Goal: Task Accomplishment & Management: Use online tool/utility

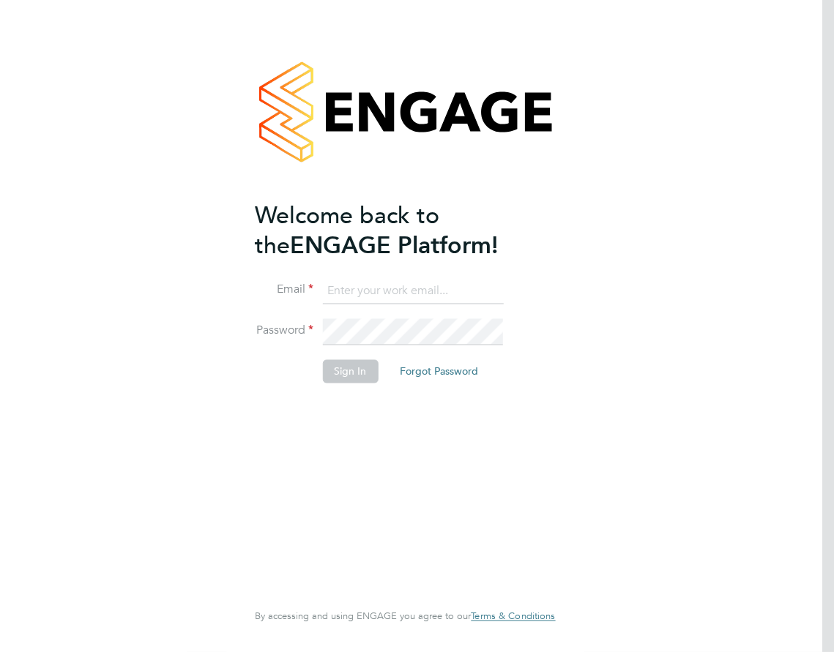
type input "[PERSON_NAME][DOMAIN_NAME][EMAIL_ADDRESS][DOMAIN_NAME]"
click at [347, 368] on button "Sign In" at bounding box center [350, 370] width 56 height 23
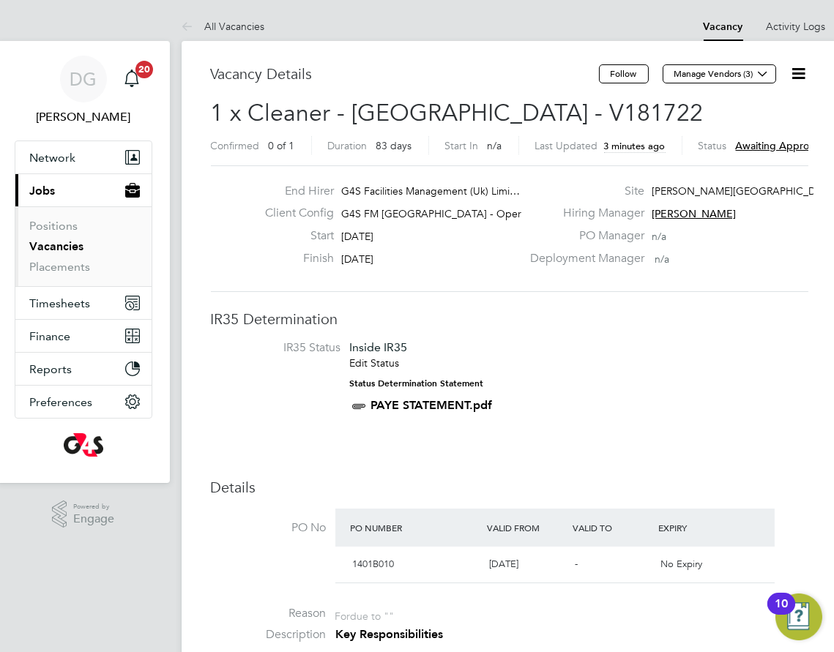
click at [805, 73] on icon at bounding box center [799, 73] width 18 height 18
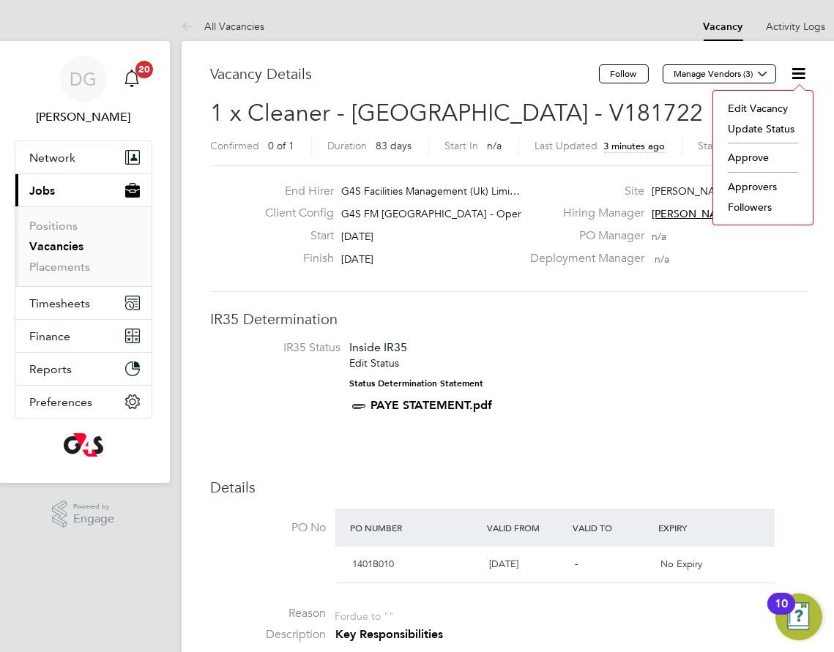
click at [751, 155] on li "Approve" at bounding box center [762, 157] width 85 height 20
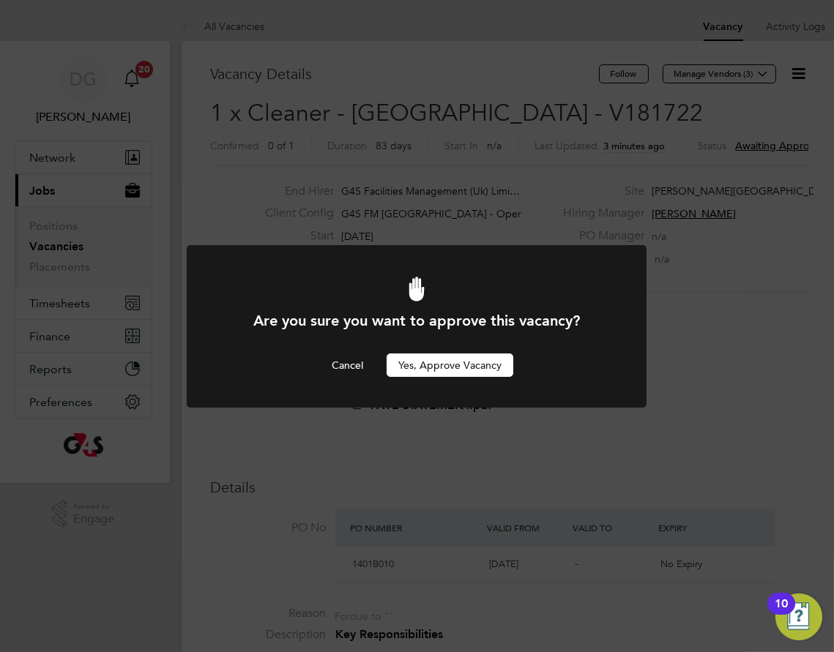
click at [477, 365] on button "Yes, Approve Vacancy" at bounding box center [450, 365] width 127 height 23
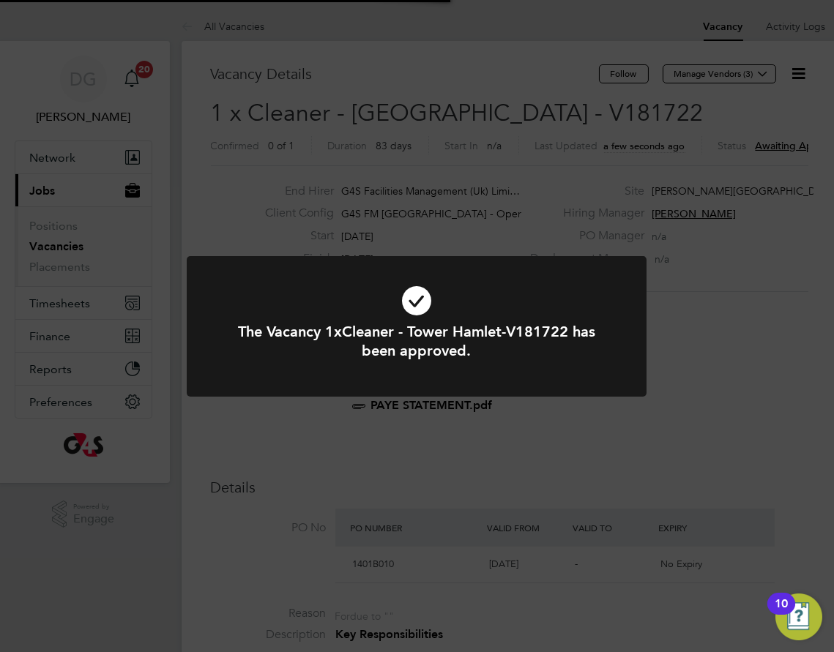
scroll to position [43, 95]
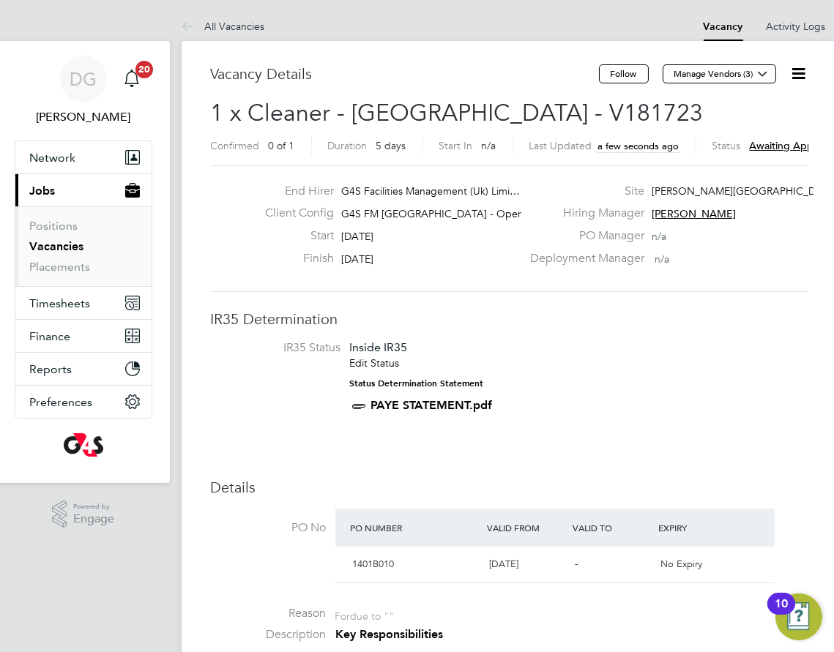
click at [797, 76] on icon at bounding box center [799, 73] width 18 height 18
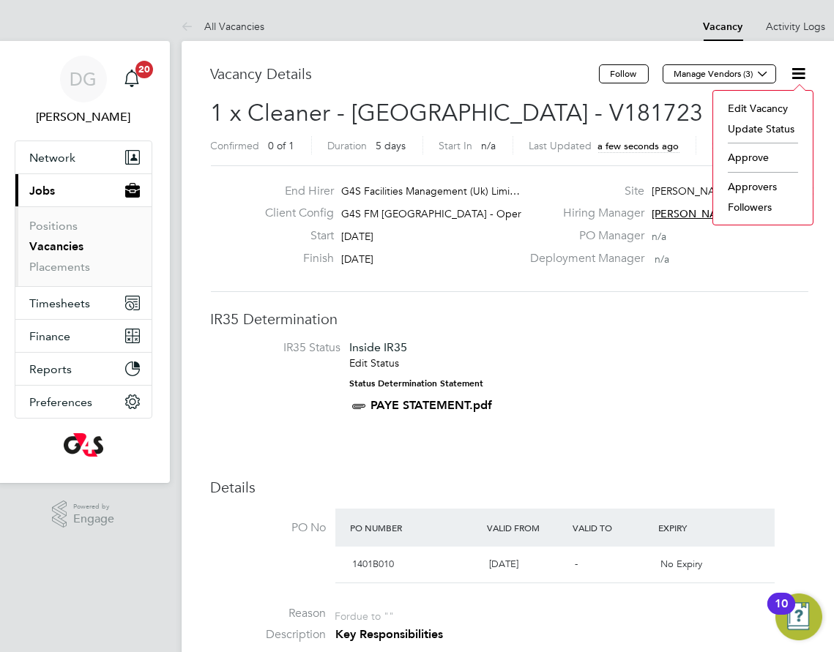
click at [743, 155] on li "Approve" at bounding box center [762, 157] width 85 height 20
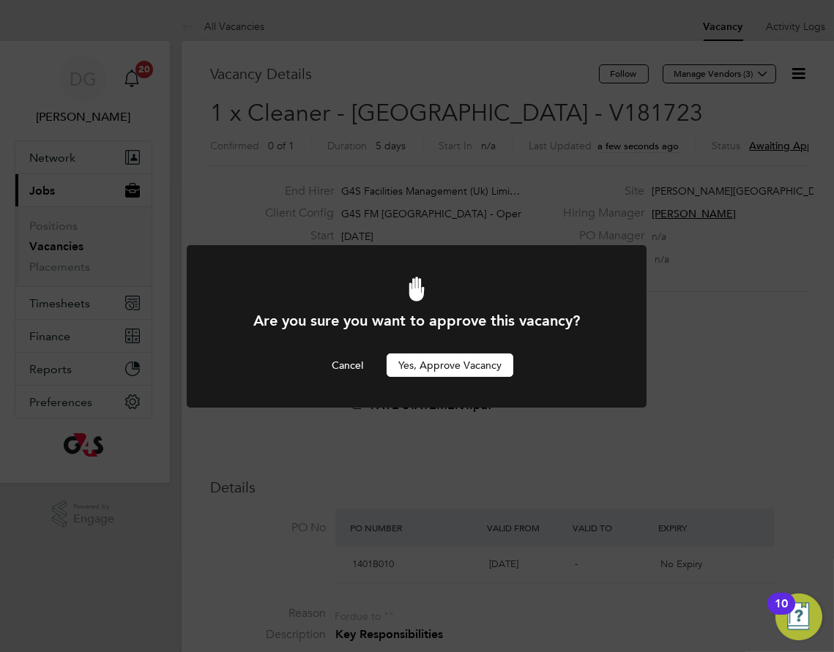
click at [471, 375] on button "Yes, Approve Vacancy" at bounding box center [450, 365] width 127 height 23
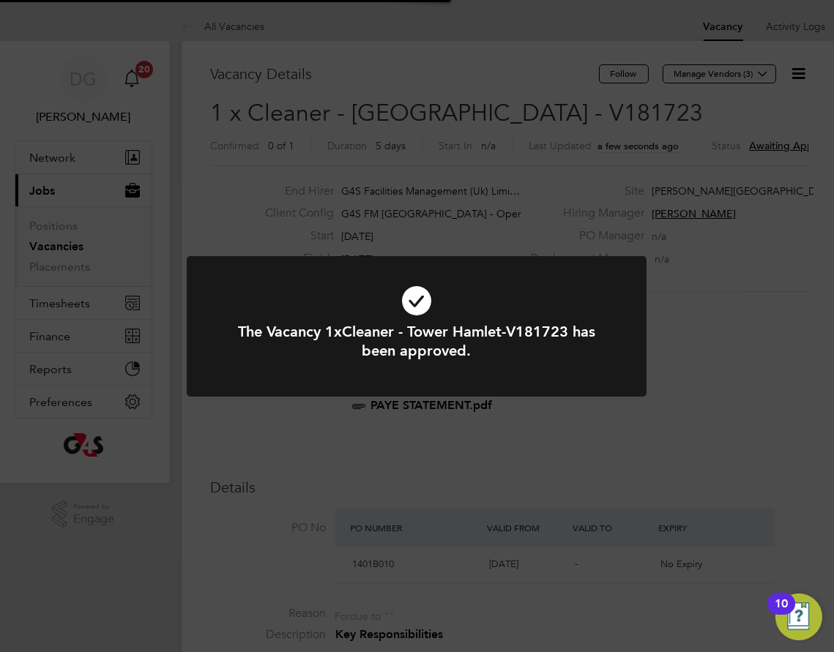
scroll to position [43, 95]
